Goal: Transaction & Acquisition: Purchase product/service

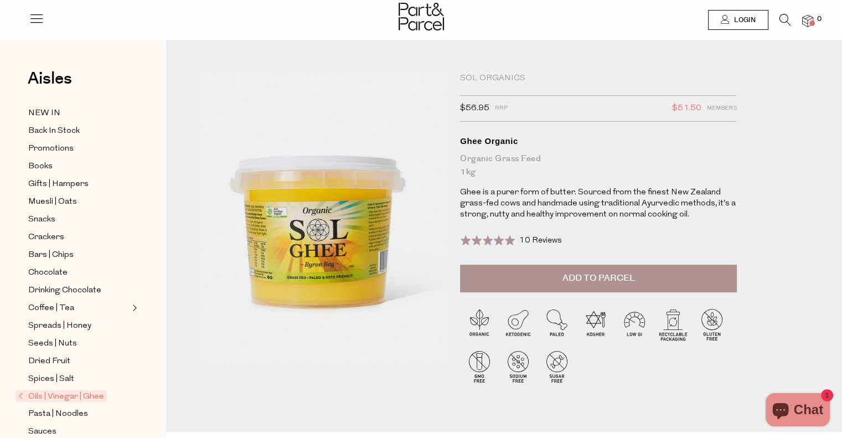
click at [627, 279] on span "Add to Parcel" at bounding box center [599, 278] width 73 height 13
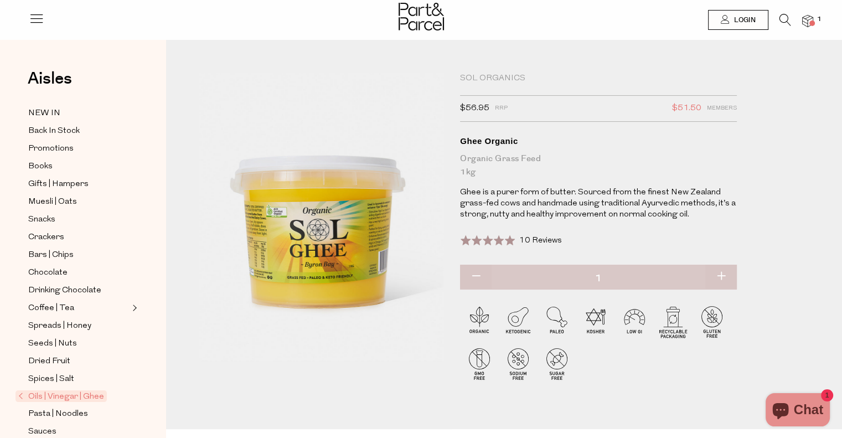
click at [784, 21] on icon at bounding box center [786, 20] width 12 height 12
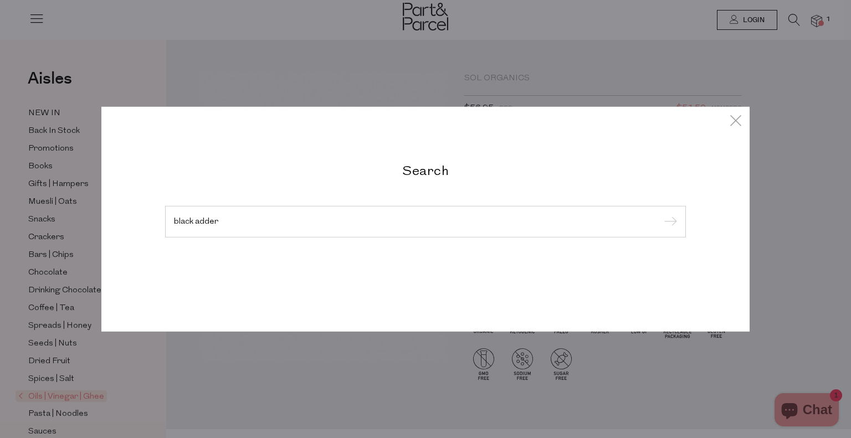
type input "black adder"
click at [660, 214] on input "submit" at bounding box center [668, 222] width 17 height 17
